Goal: Task Accomplishment & Management: Complete application form

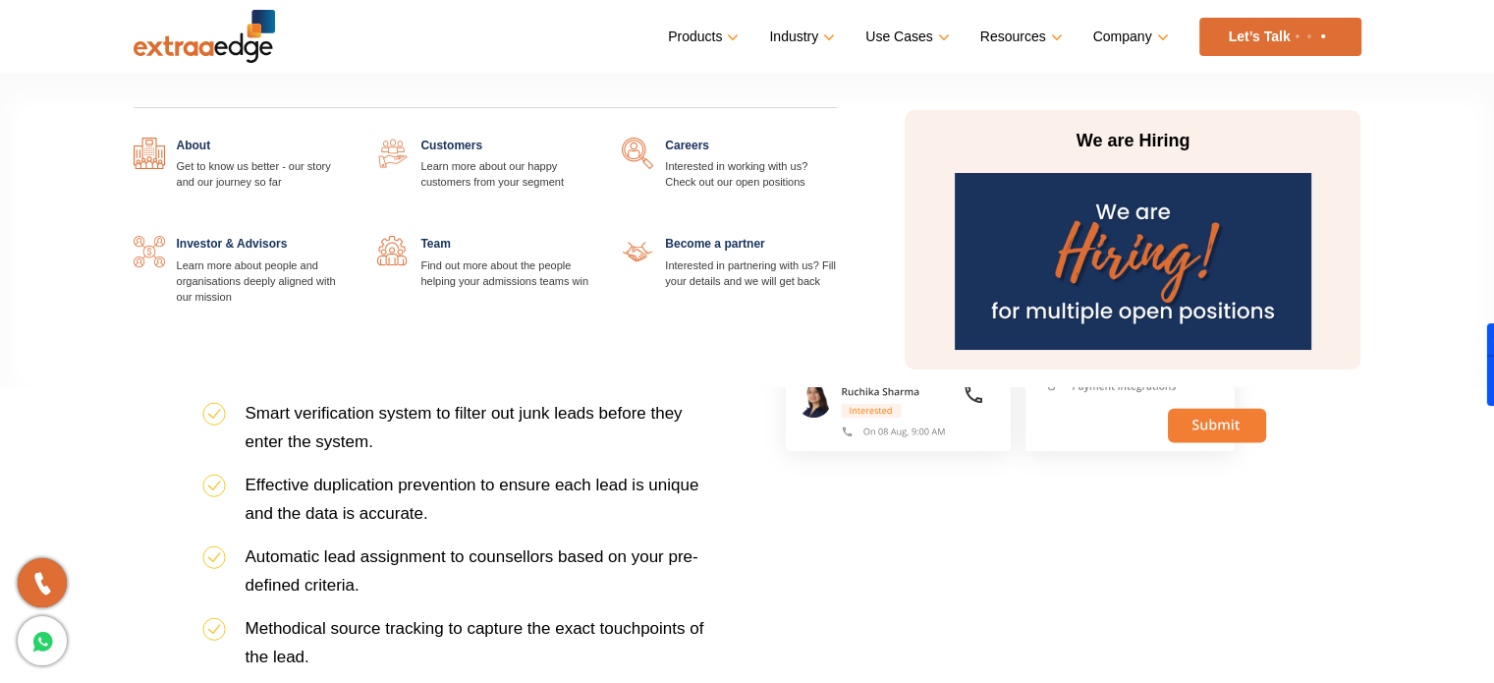
scroll to position [1081, 0]
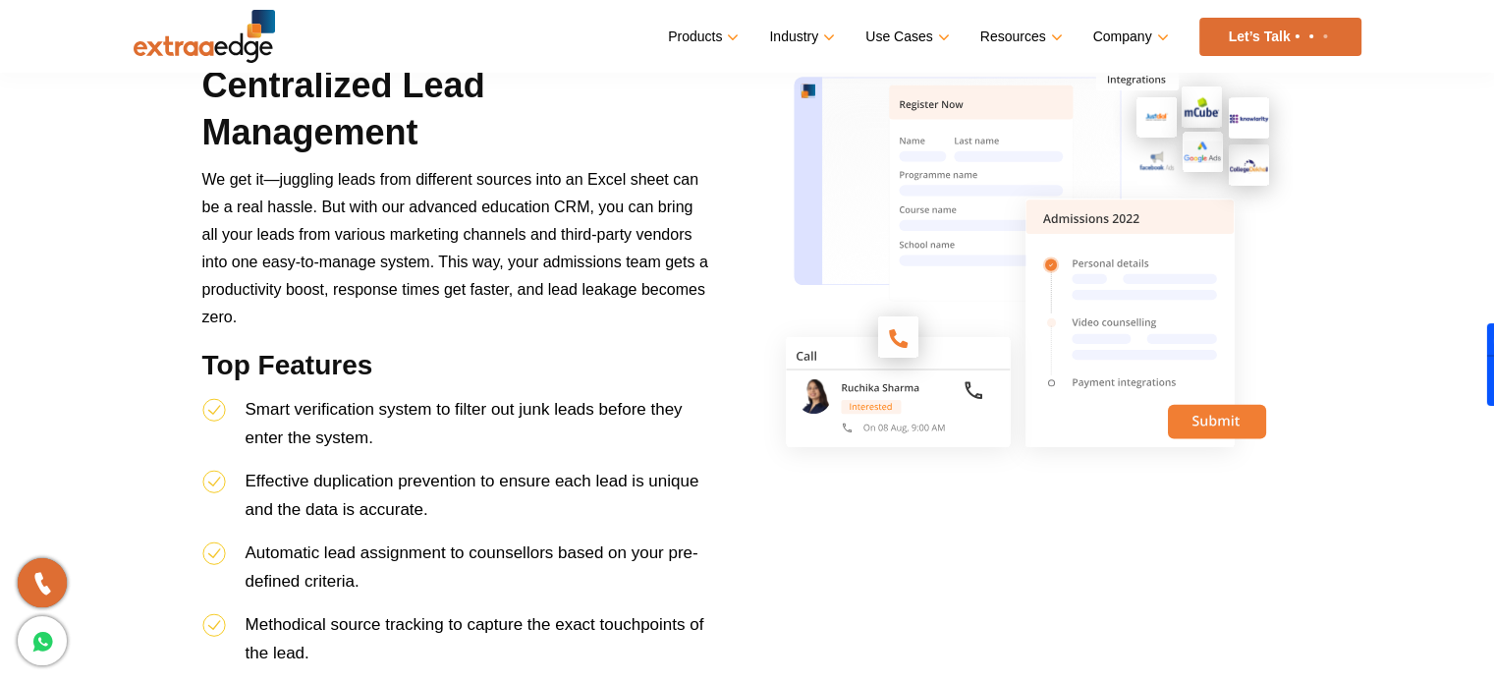
click at [1296, 34] on img at bounding box center [1311, 36] width 41 height 8
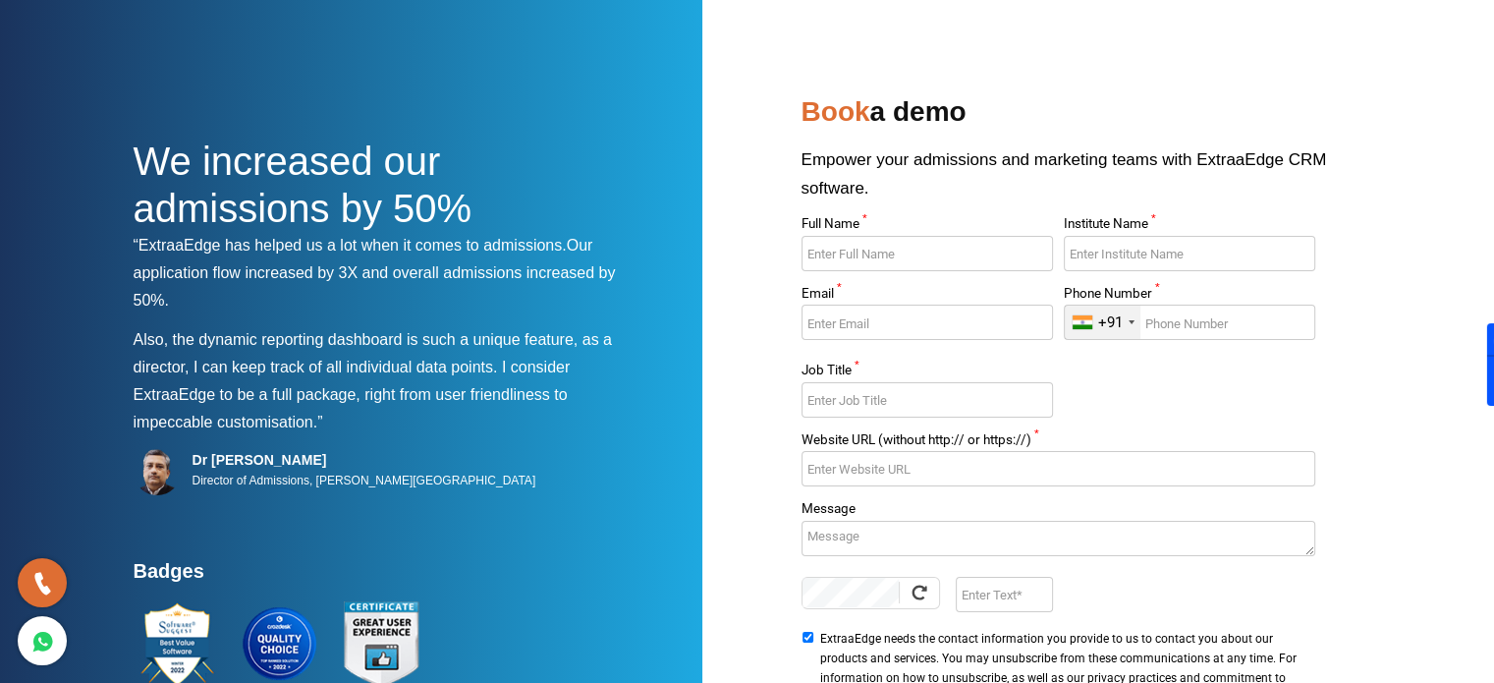
click at [937, 250] on input "Full Name *" at bounding box center [927, 253] width 251 height 35
type input "[PERSON_NAME]"
type input "Alpha1 Learnings"
type input "[EMAIL_ADDRESS][DOMAIN_NAME]"
type input "7337223007"
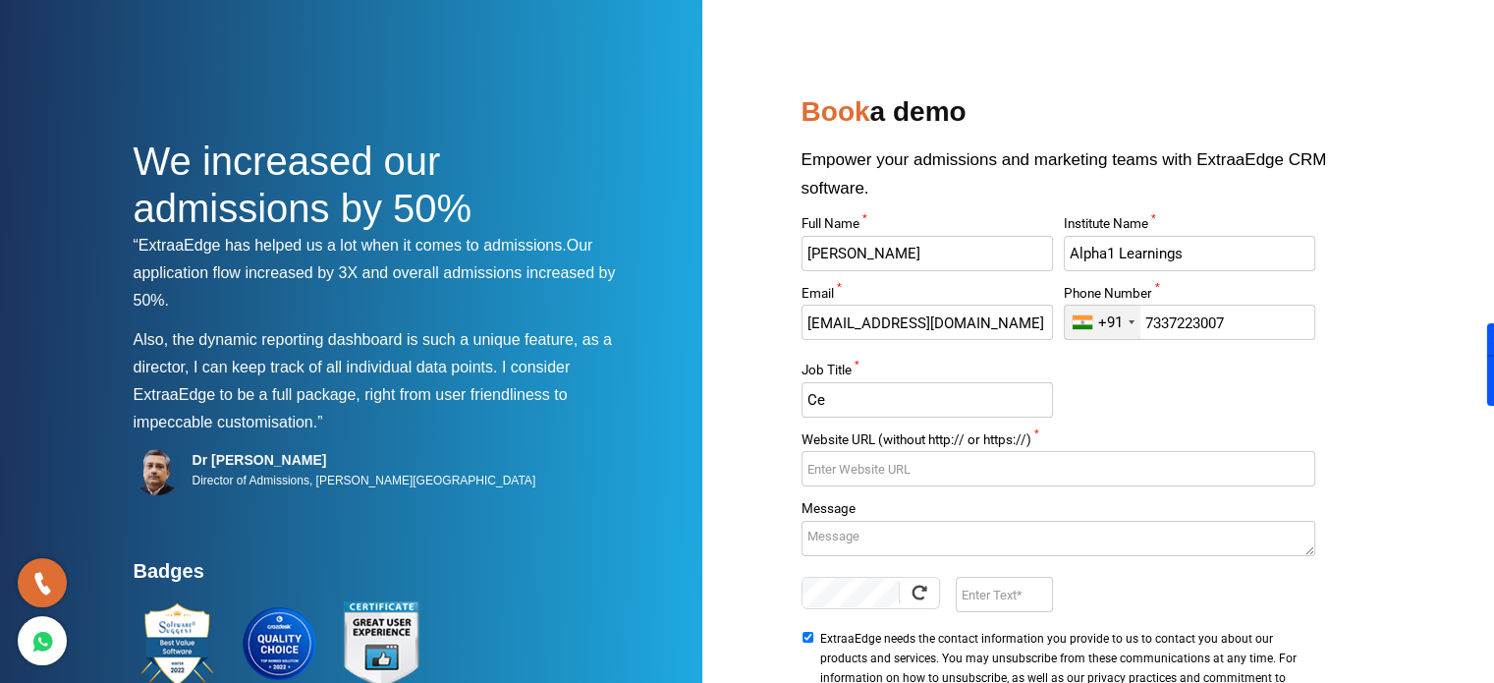
type input "C"
type input "Ceo"
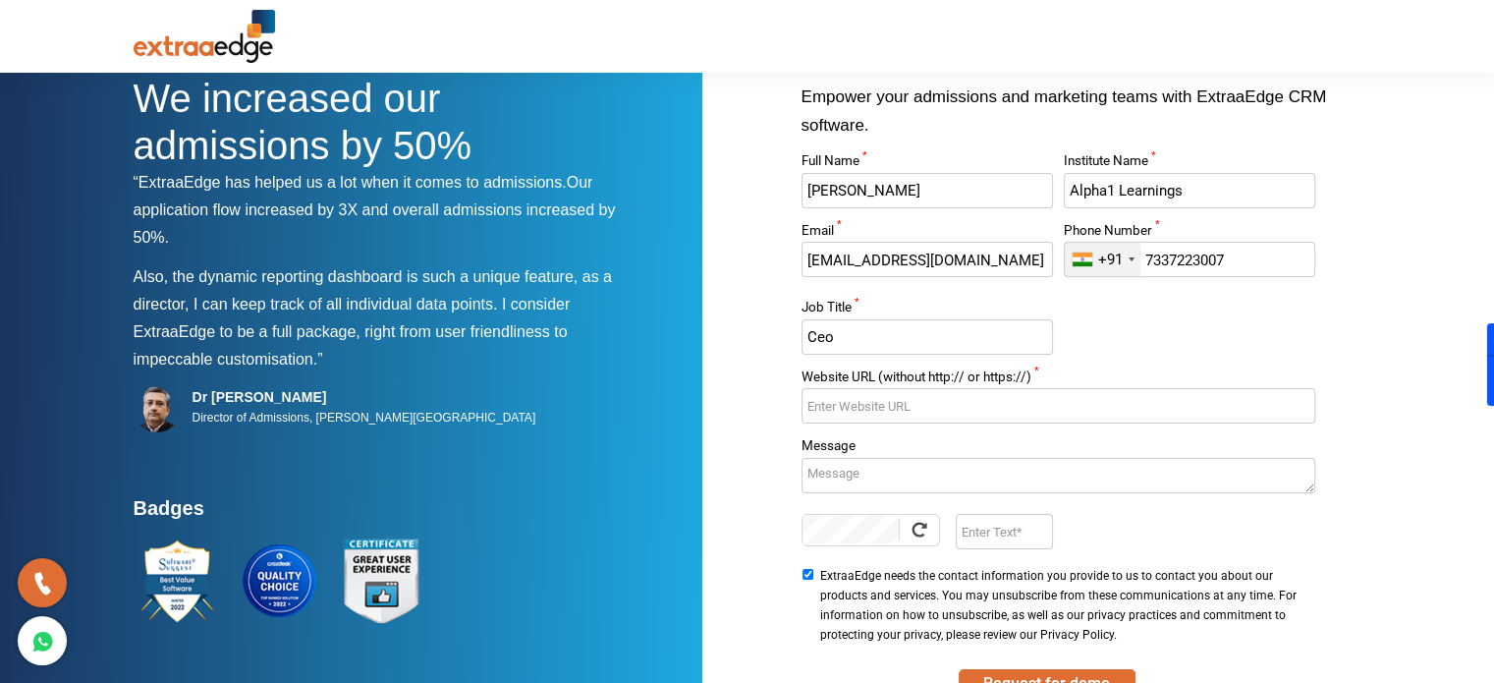
scroll to position [196, 0]
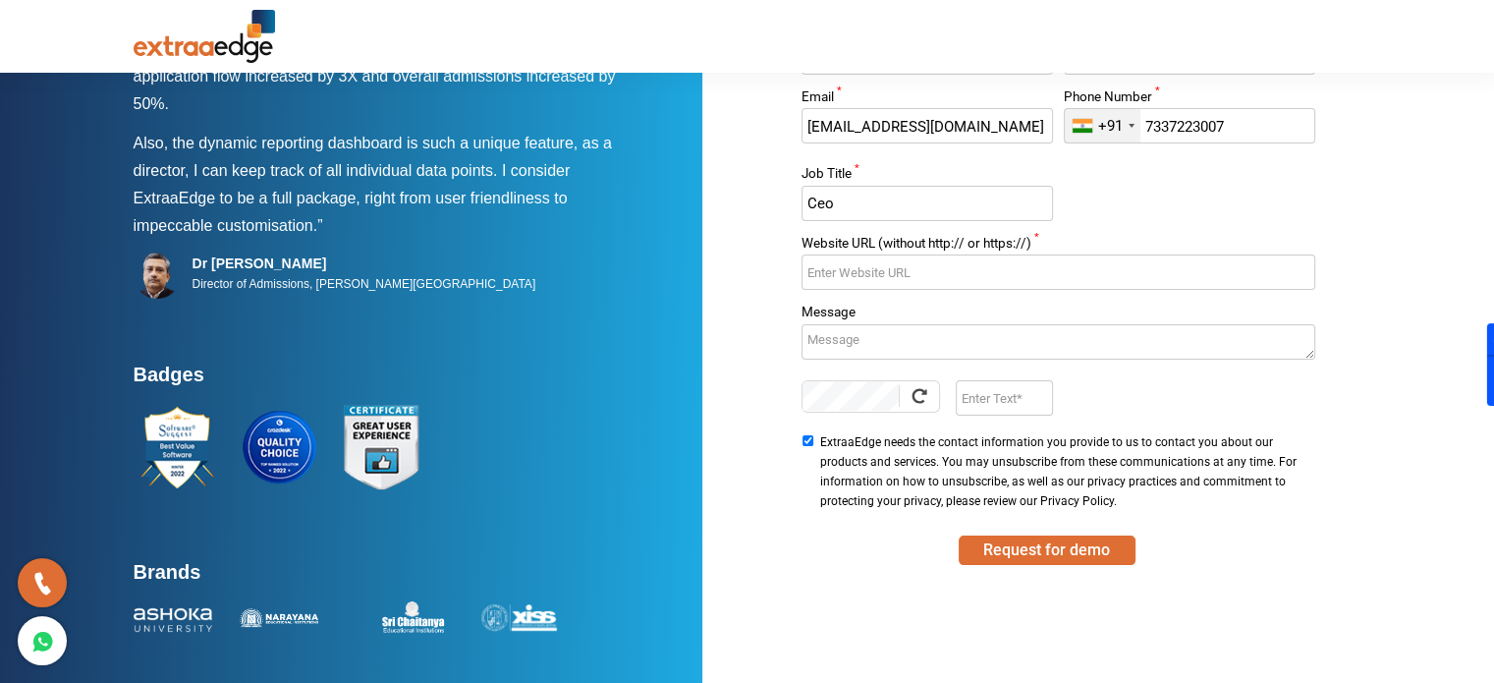
click at [933, 270] on input "Website URL (without http:// or https://) *" at bounding box center [1059, 271] width 514 height 35
type input "[DOMAIN_NAME]"
click at [967, 404] on input "Enter Text" at bounding box center [1004, 397] width 97 height 35
type input "b2U7"
click at [1061, 547] on button "Request for demo" at bounding box center [1047, 549] width 177 height 29
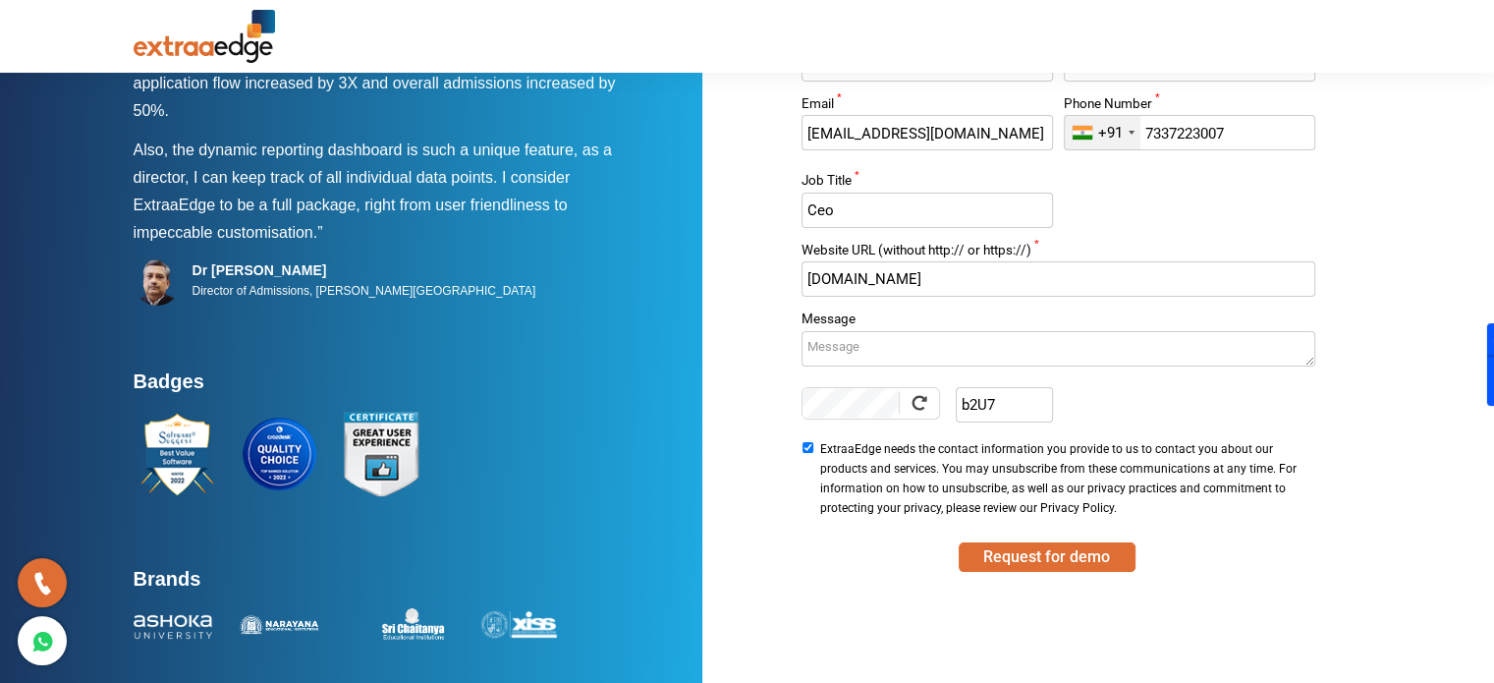
scroll to position [201, 0]
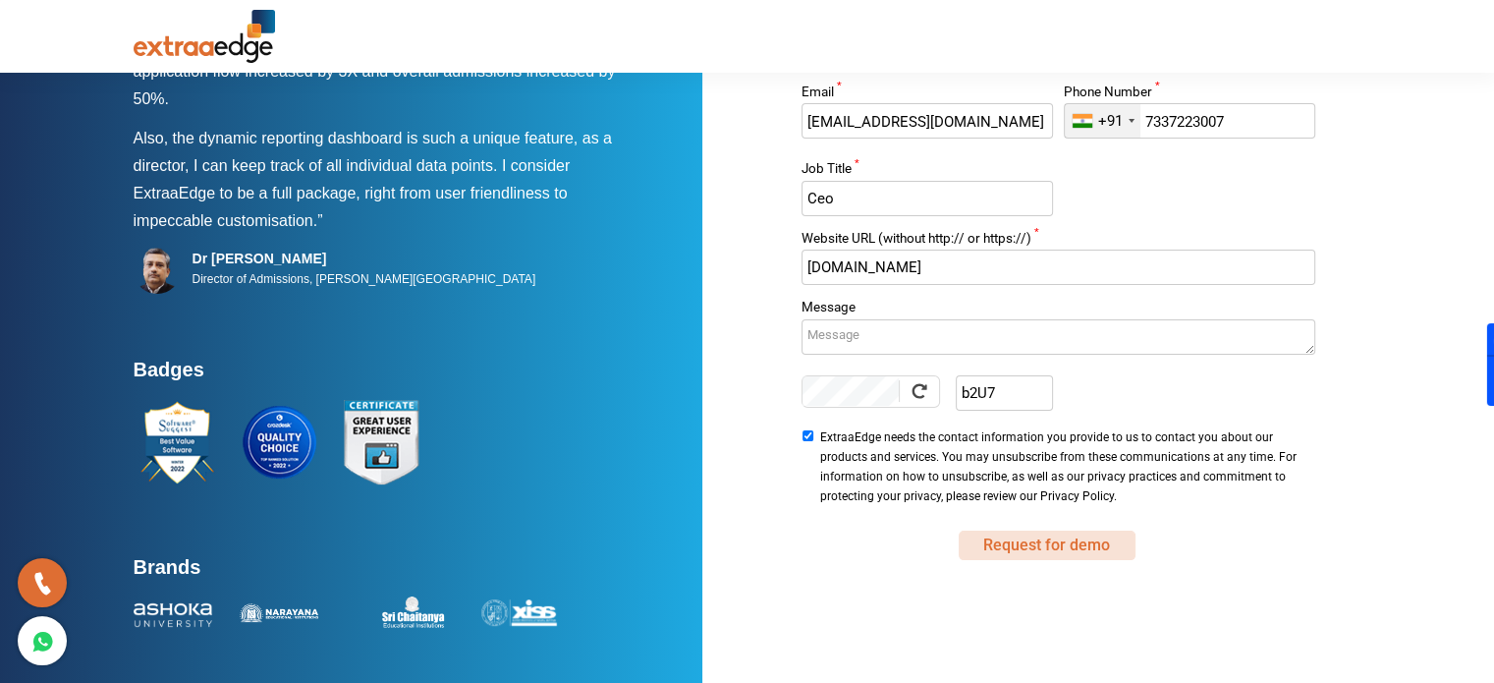
click at [1028, 539] on button "Request for demo" at bounding box center [1047, 544] width 177 height 29
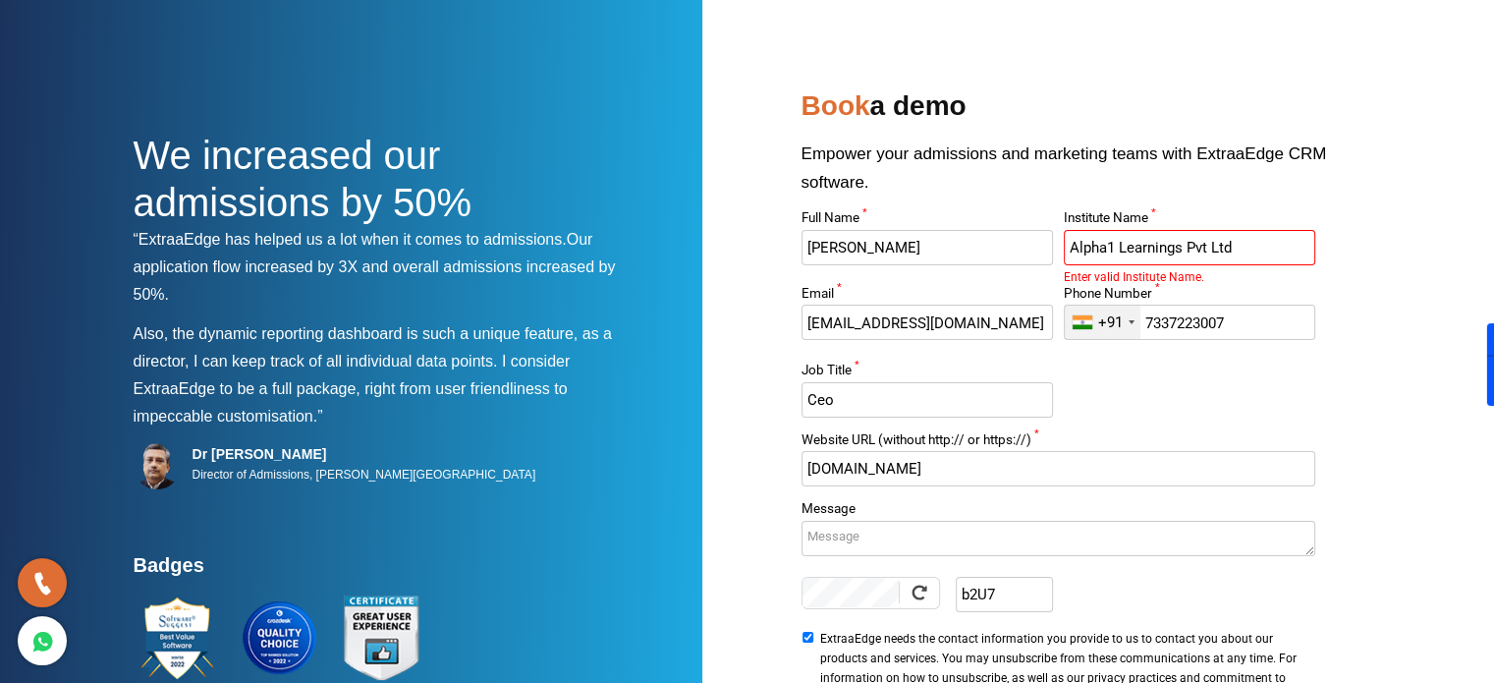
scroll to position [0, 0]
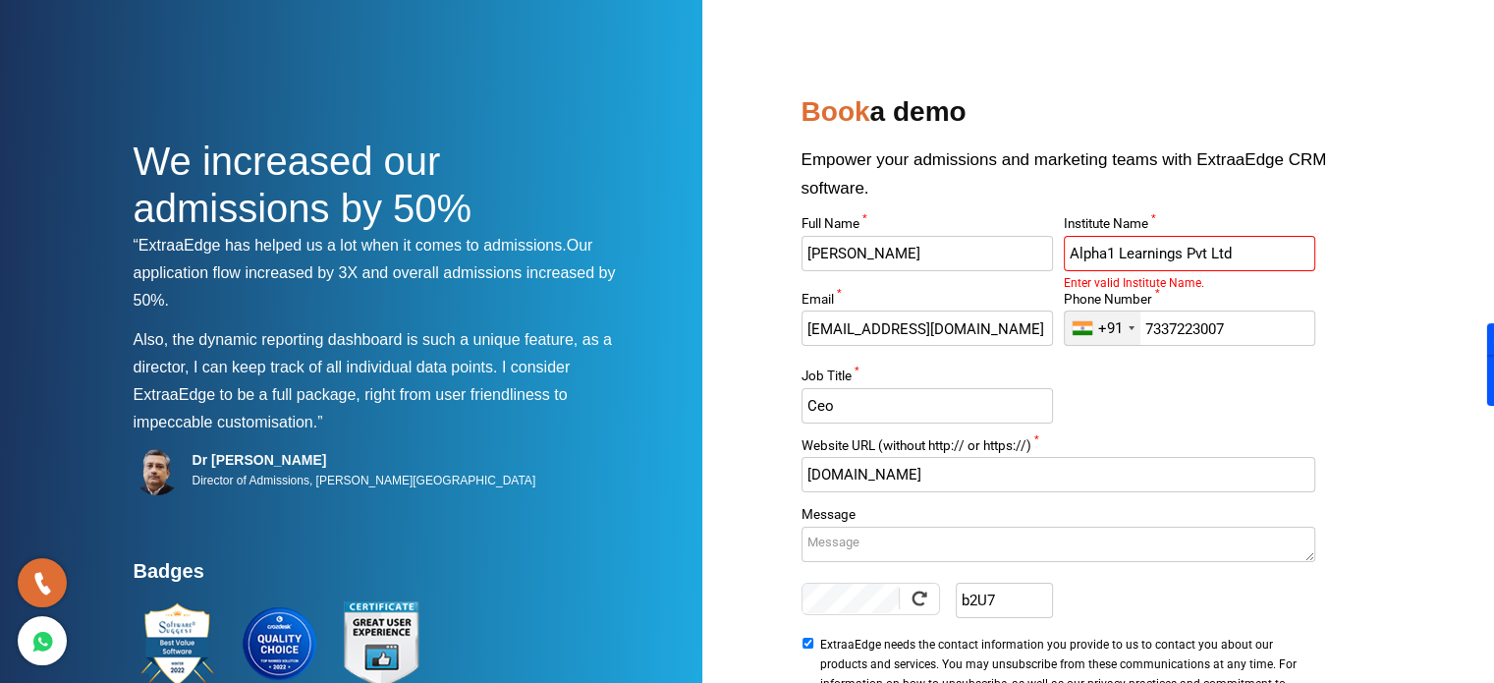
click at [1113, 260] on input "Alpha1 Learnings Pvt Ltd" at bounding box center [1189, 253] width 251 height 35
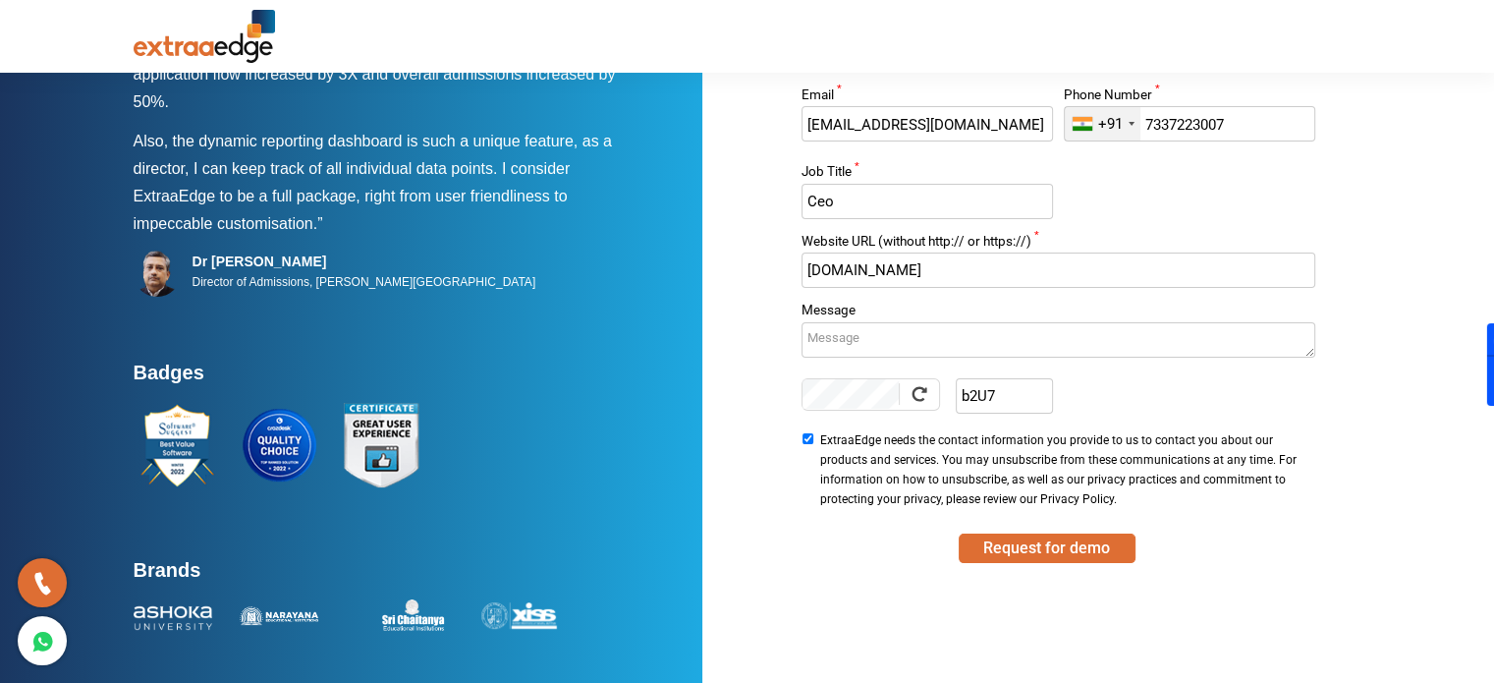
scroll to position [201, 0]
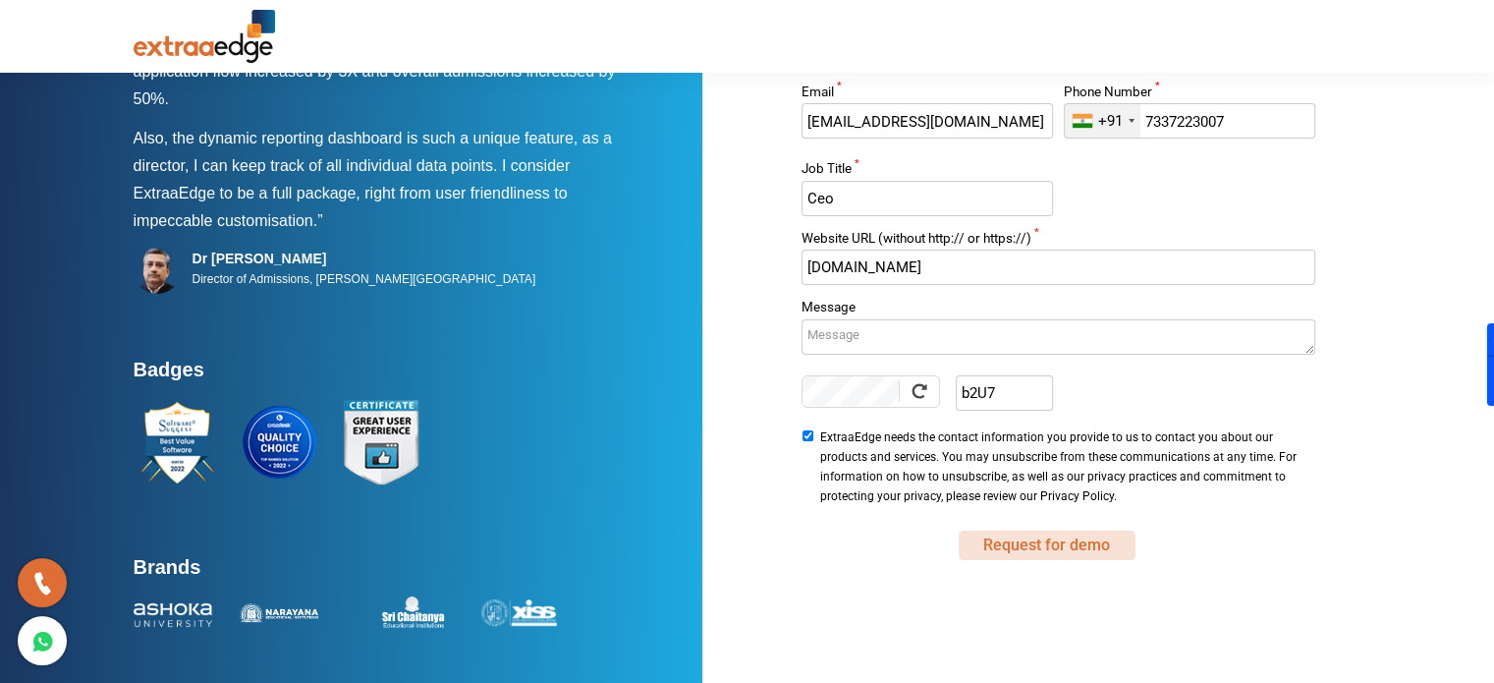
type input "Alpha Learnings Pvt Ltd"
click at [1014, 544] on button "Request for demo" at bounding box center [1047, 544] width 177 height 29
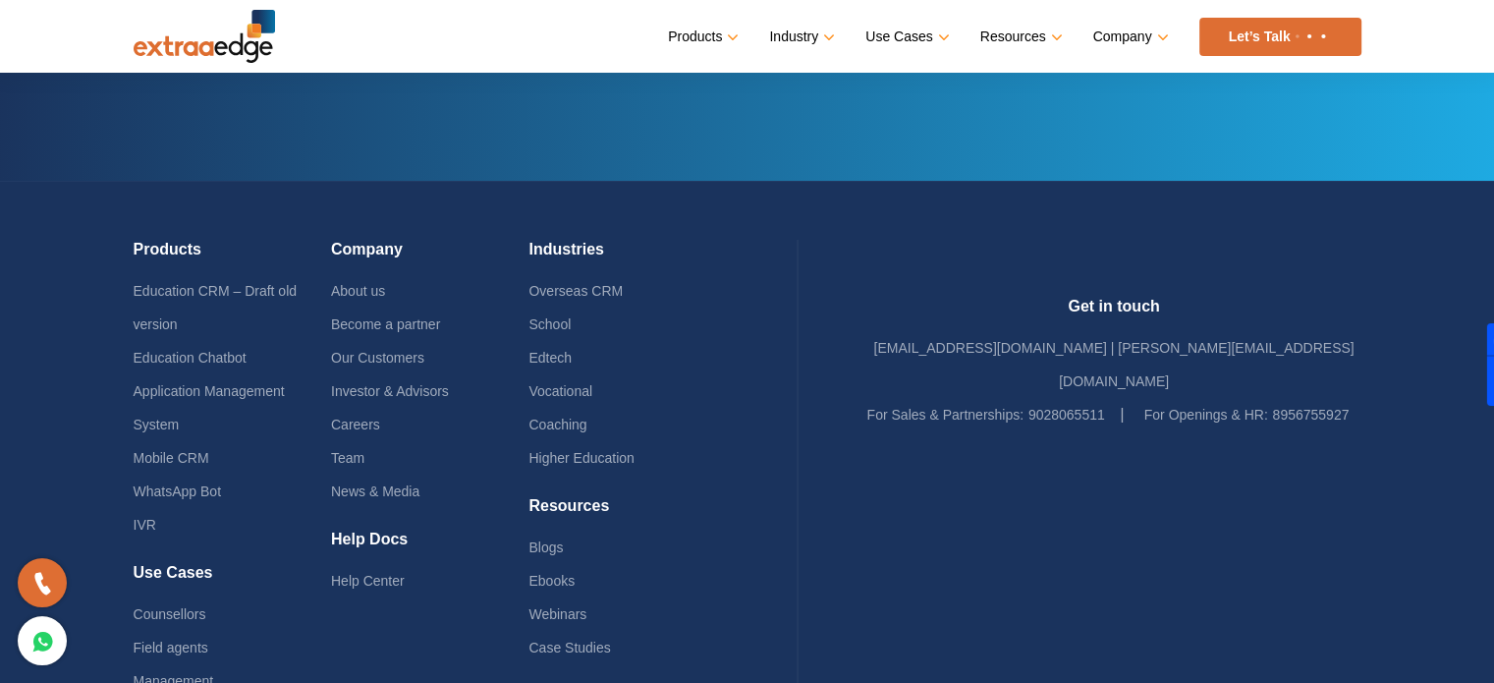
scroll to position [196, 0]
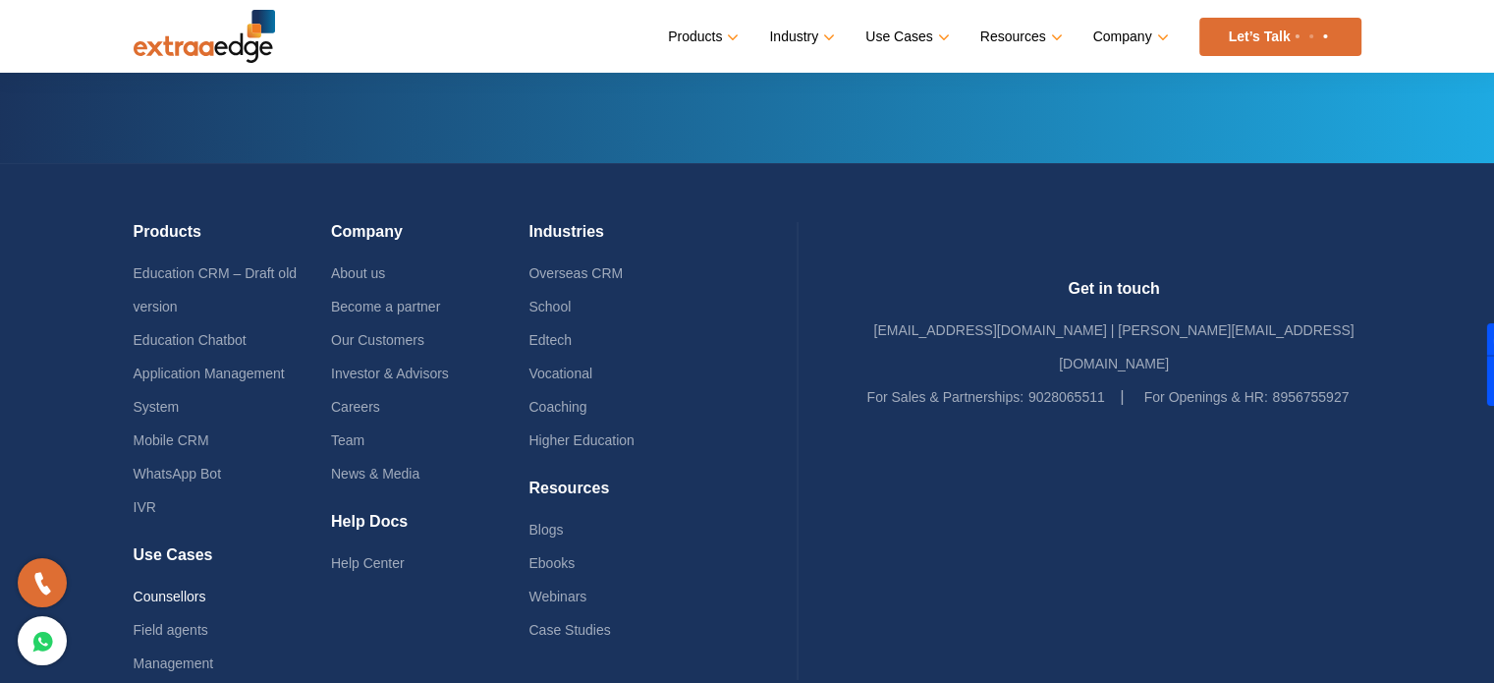
click at [183, 588] on link "Counsellors" at bounding box center [170, 596] width 73 height 16
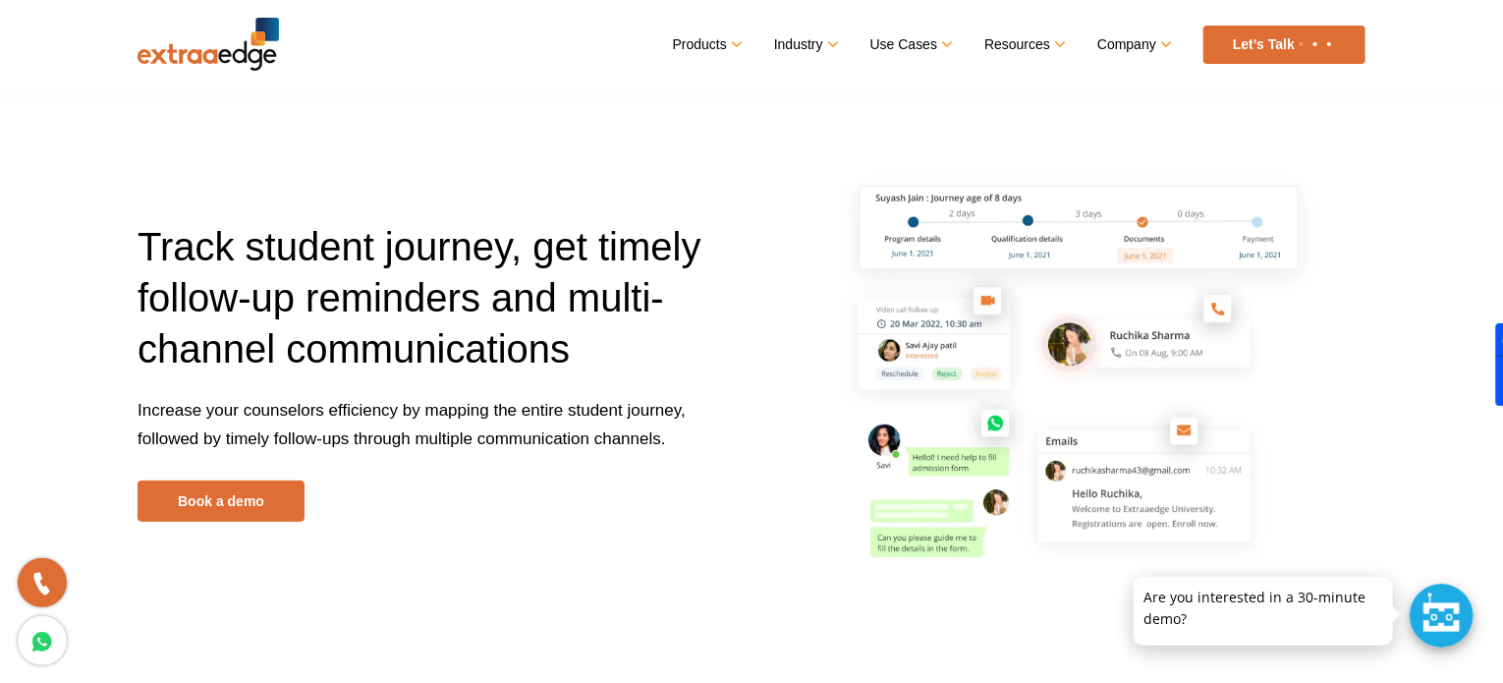
click at [1446, 619] on div at bounding box center [1442, 615] width 64 height 64
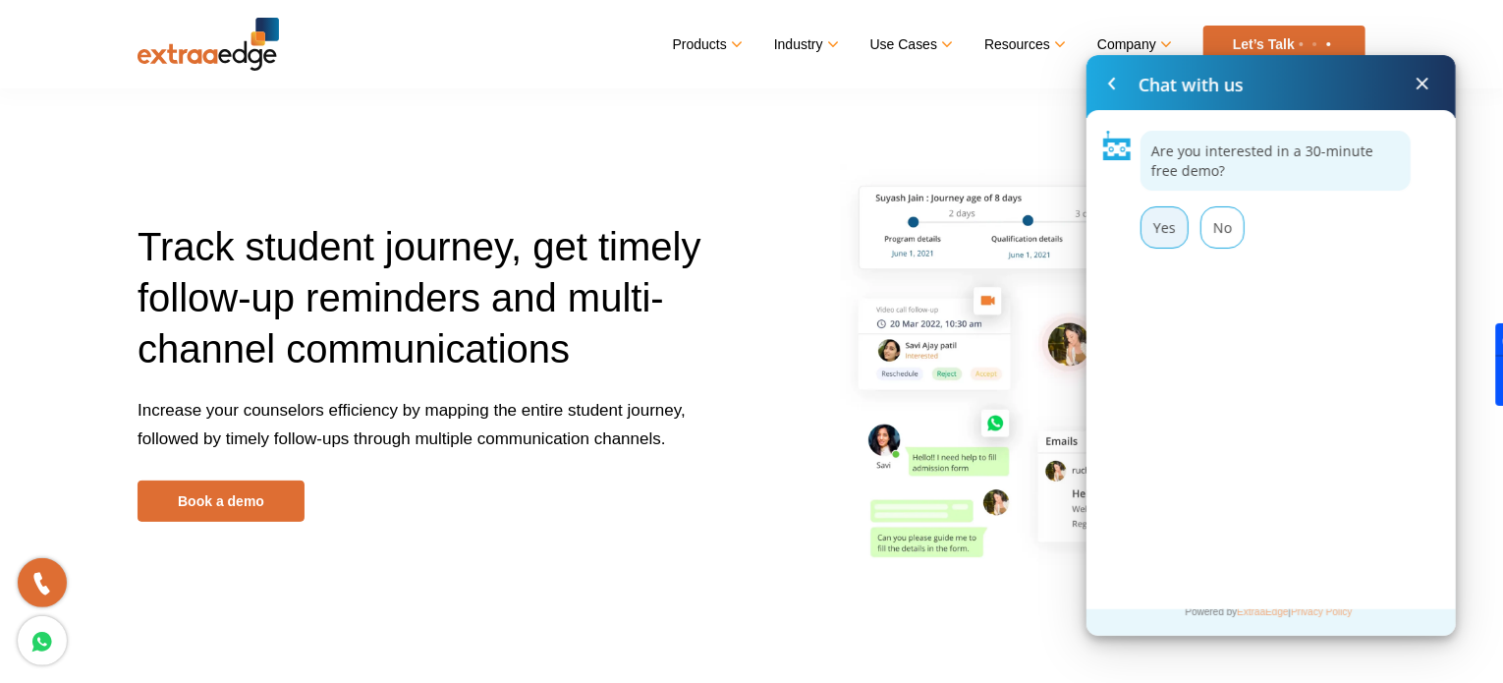
click at [1168, 231] on div "Yes" at bounding box center [1164, 227] width 48 height 42
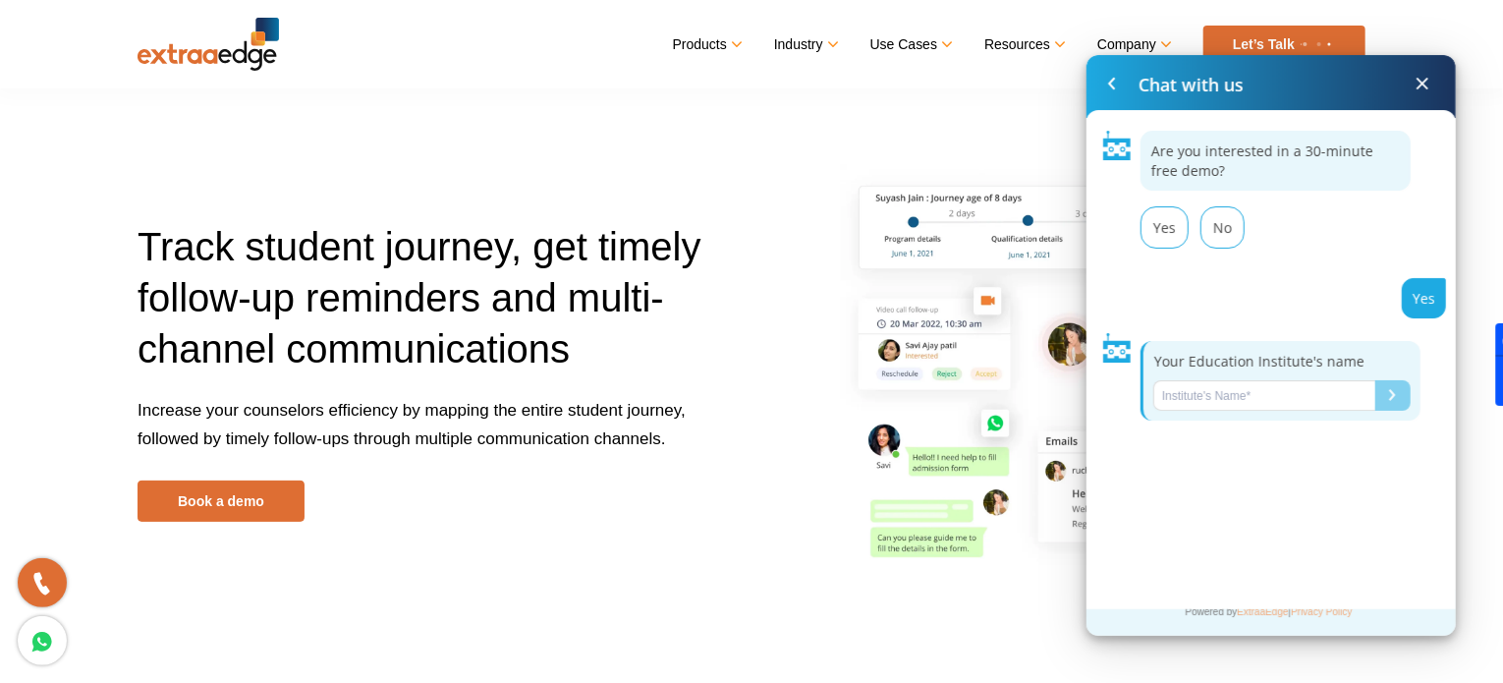
click at [1289, 380] on input "Name*" at bounding box center [1264, 395] width 222 height 30
type input "Alpha Learnings"
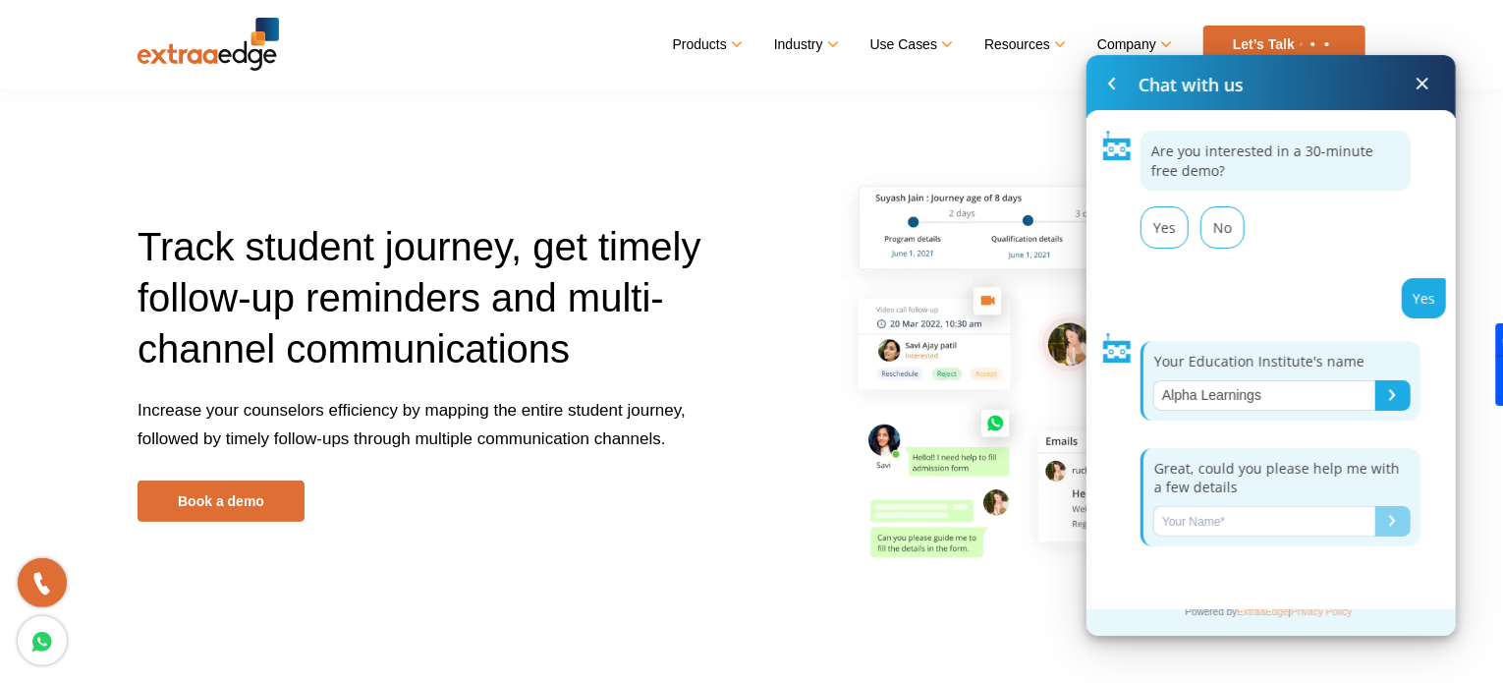
click at [1255, 522] on input "Name*" at bounding box center [1264, 521] width 222 height 30
type input "[PERSON_NAME]"
click at [1390, 525] on div "Submit" at bounding box center [1392, 521] width 7 height 12
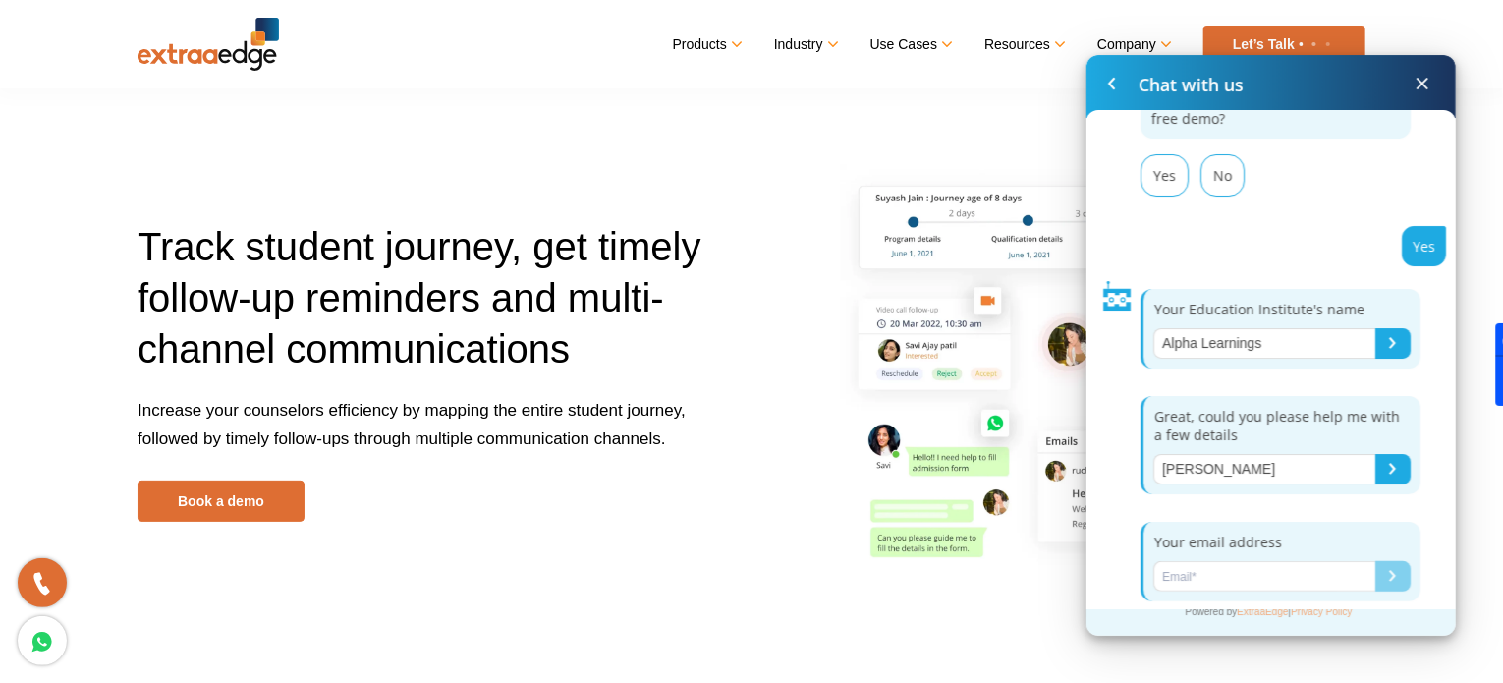
click at [1251, 569] on input "Name*" at bounding box center [1264, 576] width 222 height 30
type input "[EMAIL_ADDRESS][DOMAIN_NAME]"
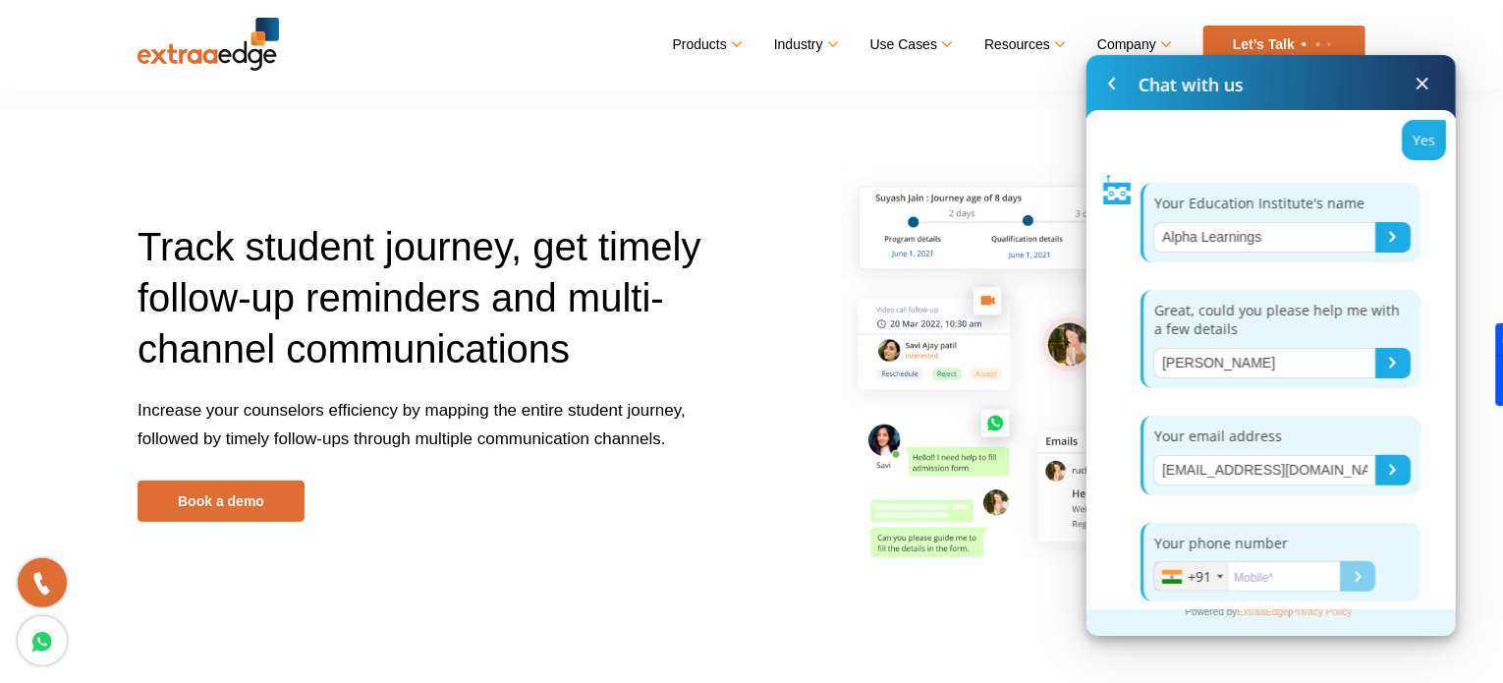
scroll to position [159, 0]
click at [1251, 569] on input "Name*" at bounding box center [1246, 575] width 187 height 30
type input "7337223007"
click at [1360, 573] on div "Submit" at bounding box center [1358, 576] width 7 height 12
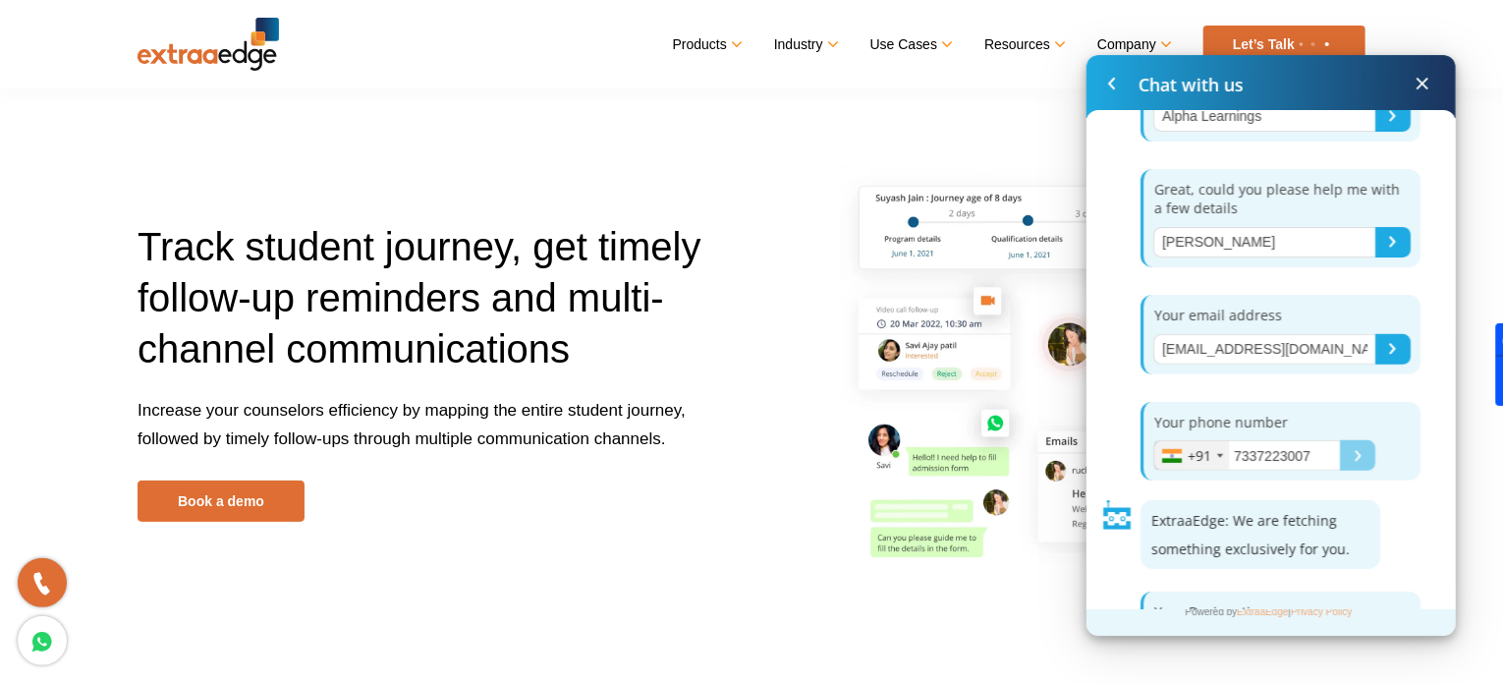
scroll to position [349, 0]
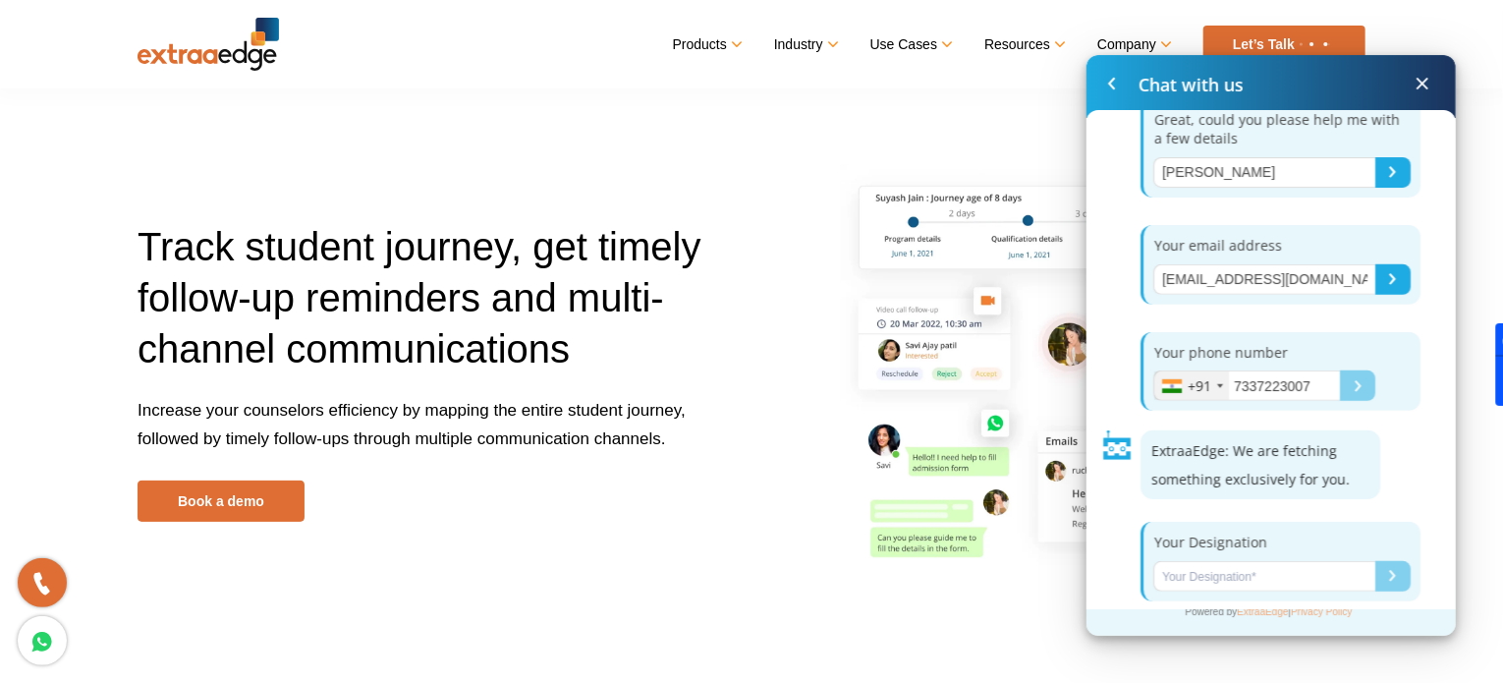
click at [1291, 570] on input "Name*" at bounding box center [1264, 576] width 222 height 30
type input "CEO"
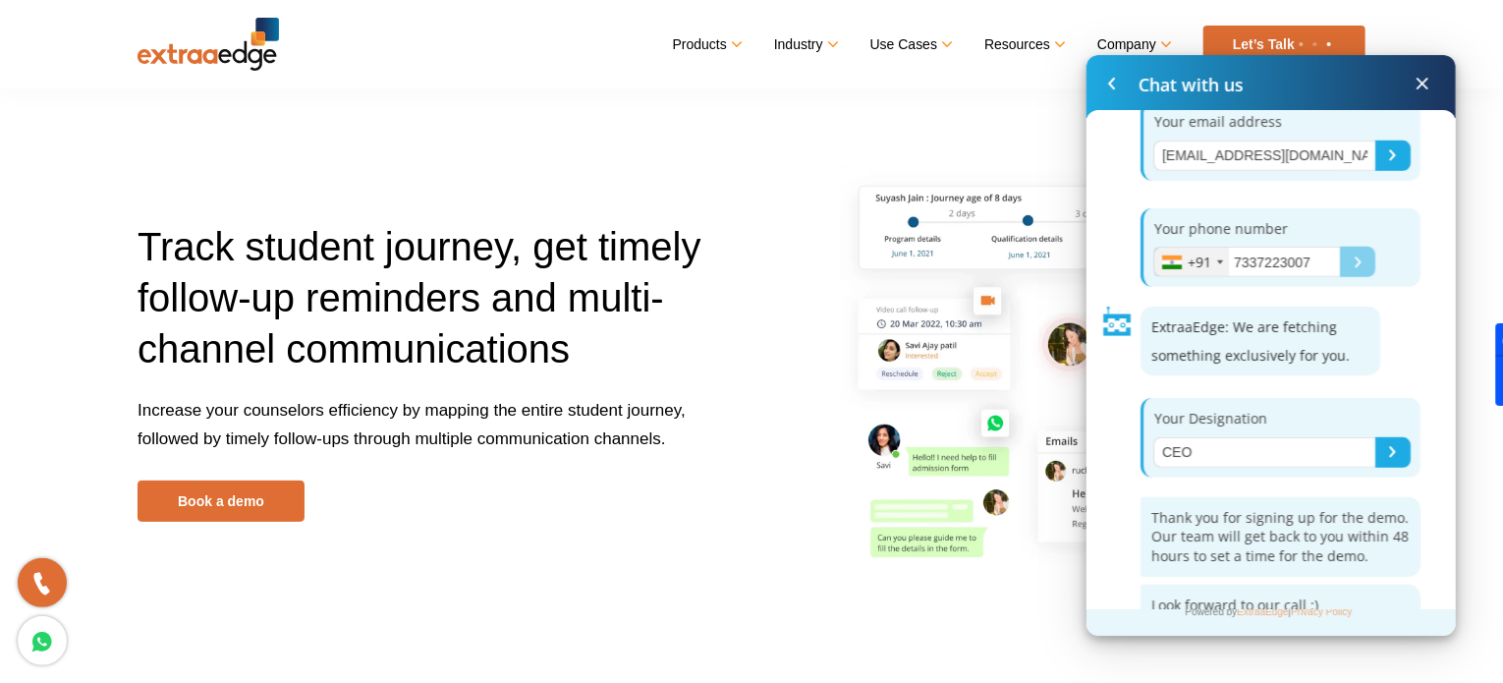
scroll to position [483, 0]
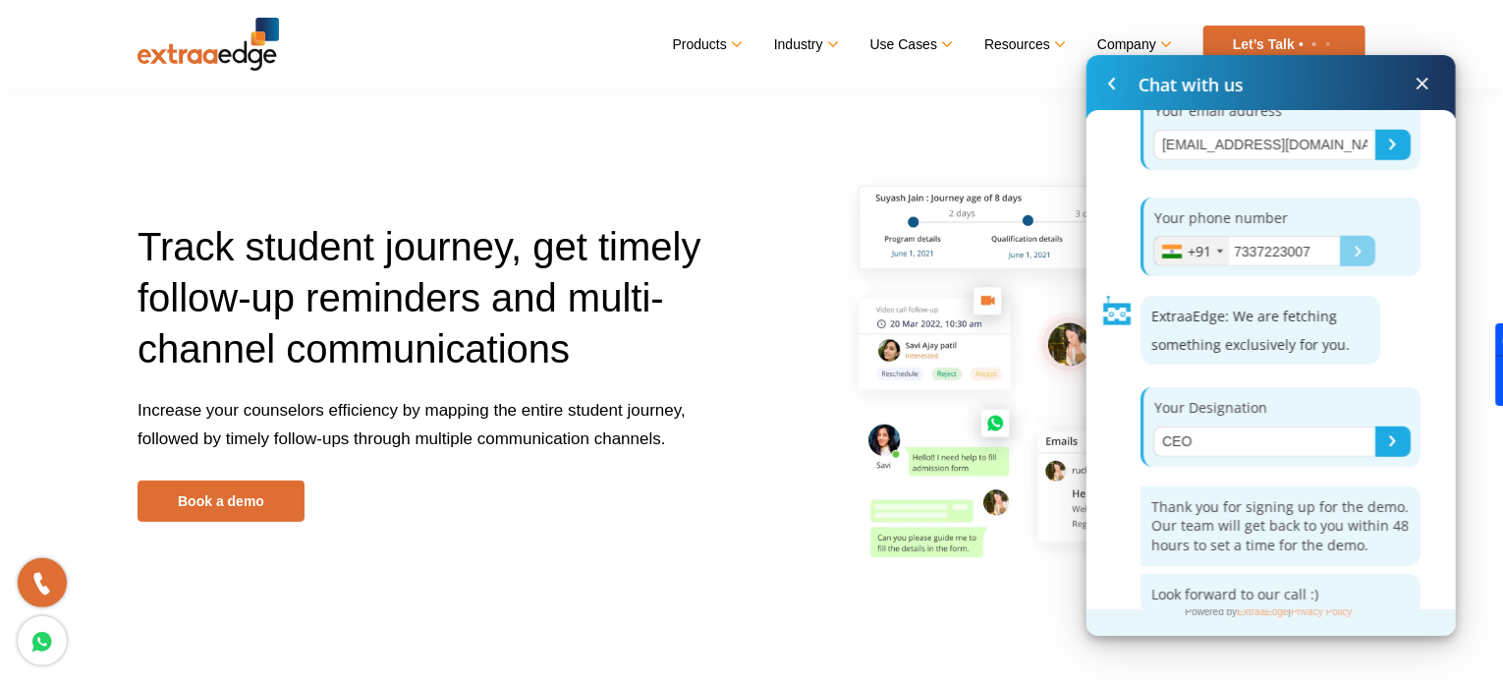
click at [1428, 78] on span at bounding box center [1423, 84] width 24 height 24
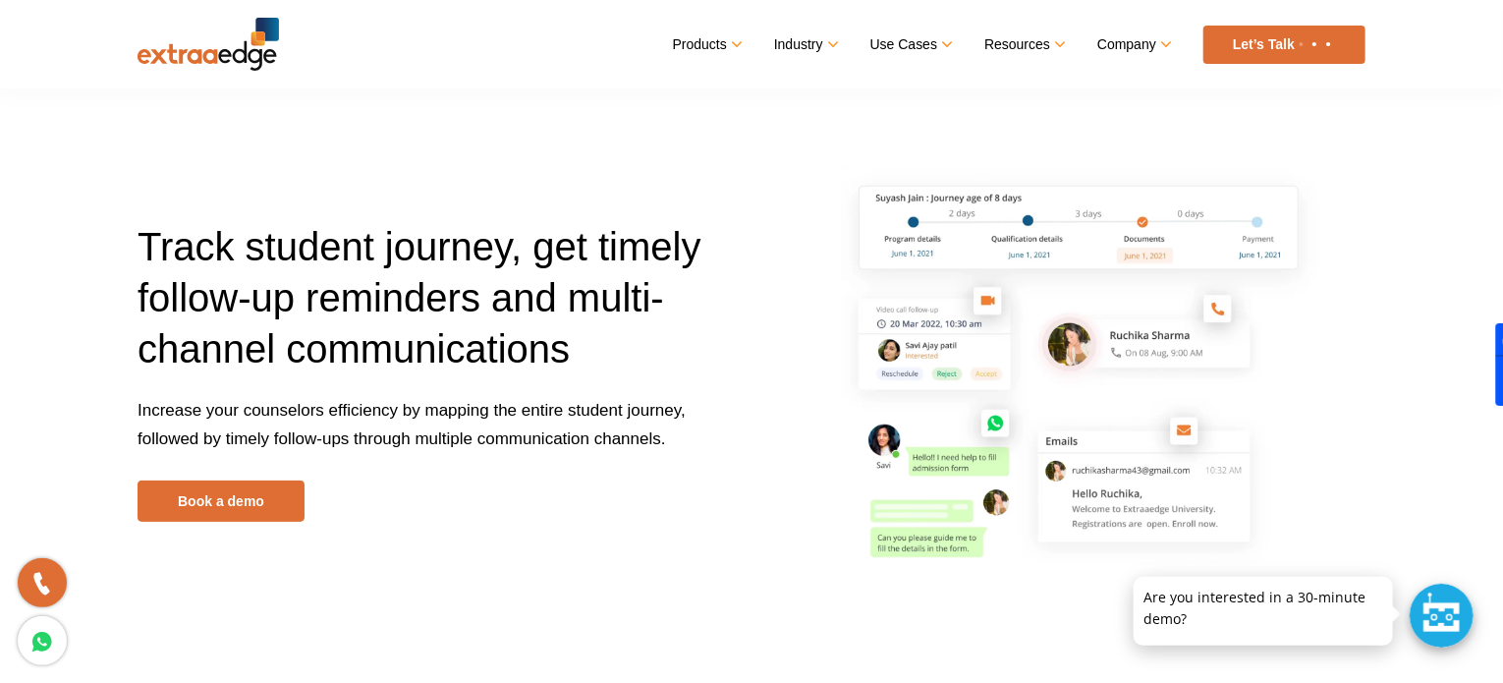
click at [1318, 46] on img at bounding box center [1315, 44] width 41 height 8
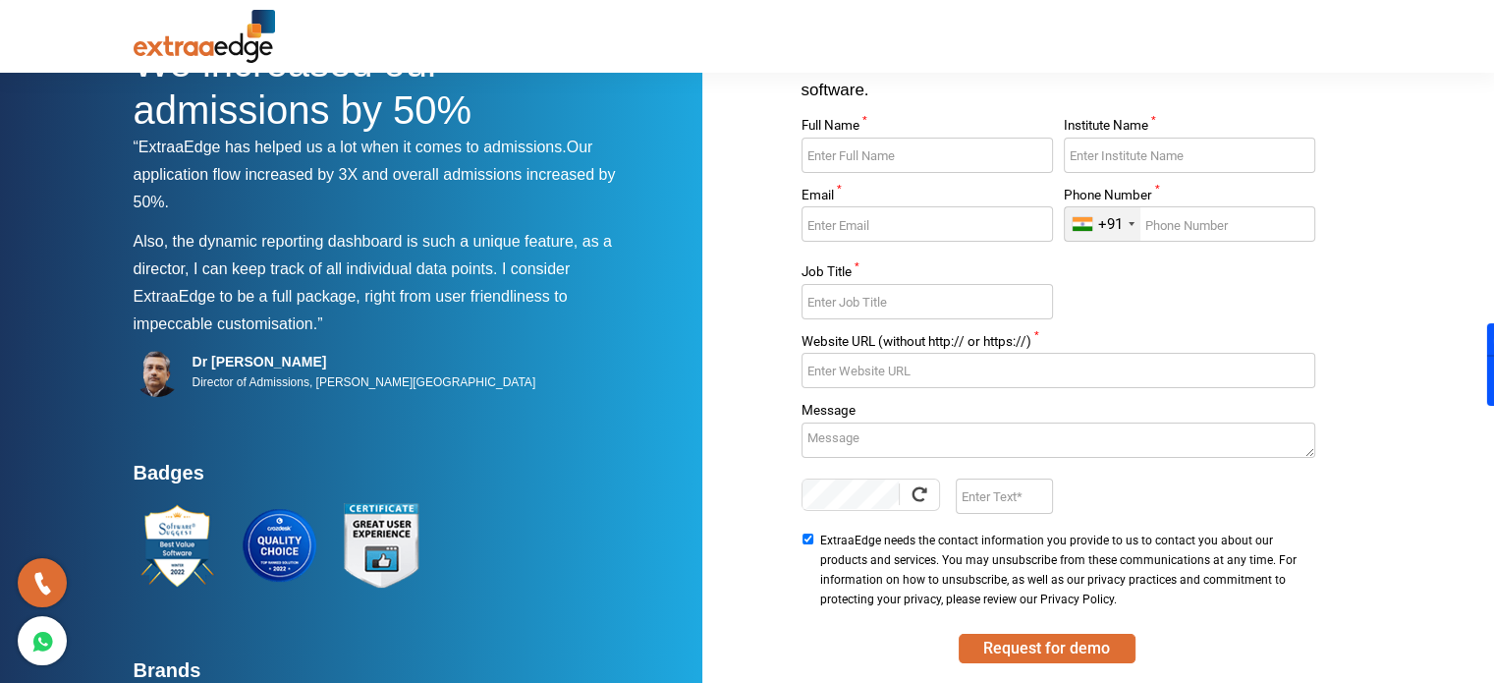
scroll to position [201, 0]
